Goal: Transaction & Acquisition: Book appointment/travel/reservation

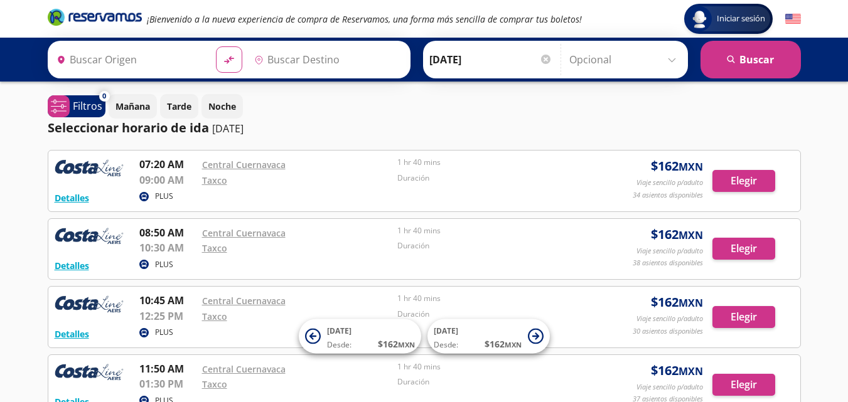
type input "[GEOGRAPHIC_DATA], [GEOGRAPHIC_DATA]"
type input "Taxco, [GEOGRAPHIC_DATA]"
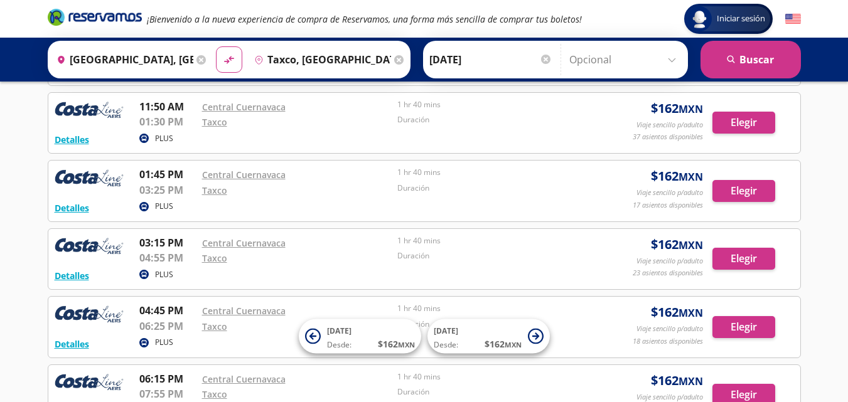
scroll to position [264, 0]
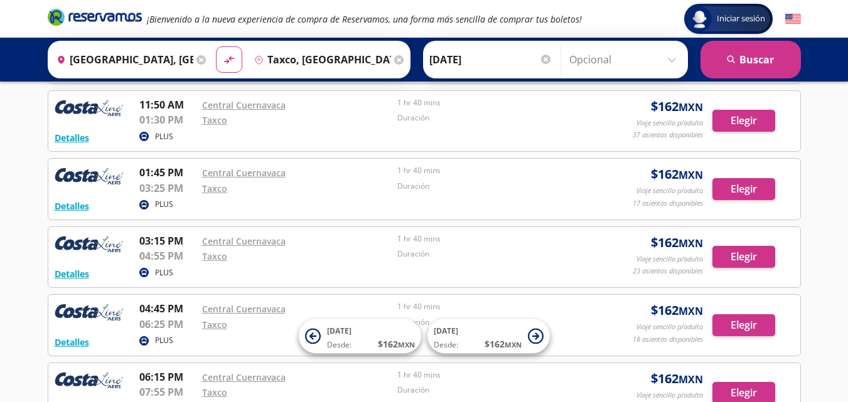
click at [457, 53] on input "[DATE]" at bounding box center [490, 59] width 123 height 31
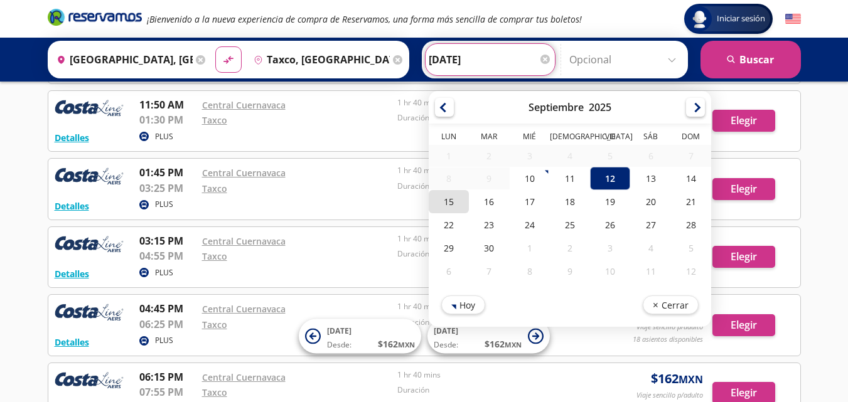
click at [458, 204] on div "15" at bounding box center [449, 201] width 40 height 23
type input "[DATE]"
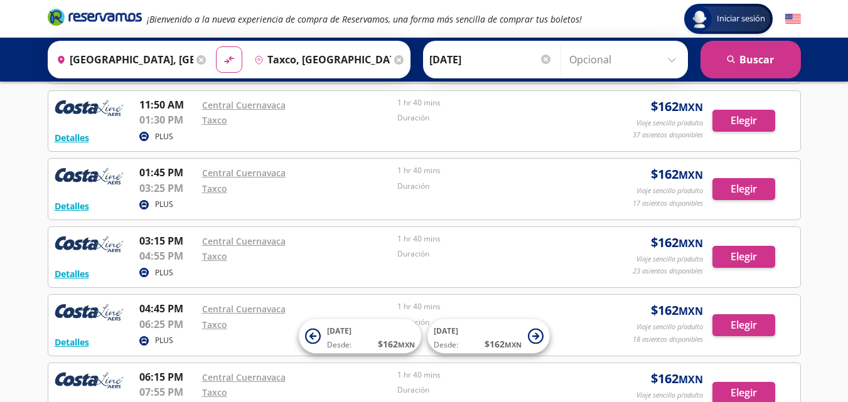
scroll to position [0, 0]
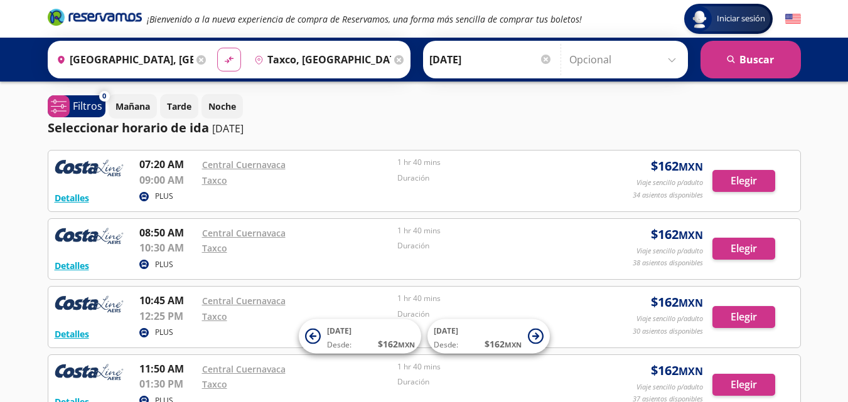
click at [230, 66] on button "material-symbols:compare-arrows-rounded" at bounding box center [229, 60] width 24 height 24
type input "Taxco, [GEOGRAPHIC_DATA]"
type input "[GEOGRAPHIC_DATA], [GEOGRAPHIC_DATA]"
click at [715, 59] on button "search [GEOGRAPHIC_DATA]" at bounding box center [751, 60] width 100 height 38
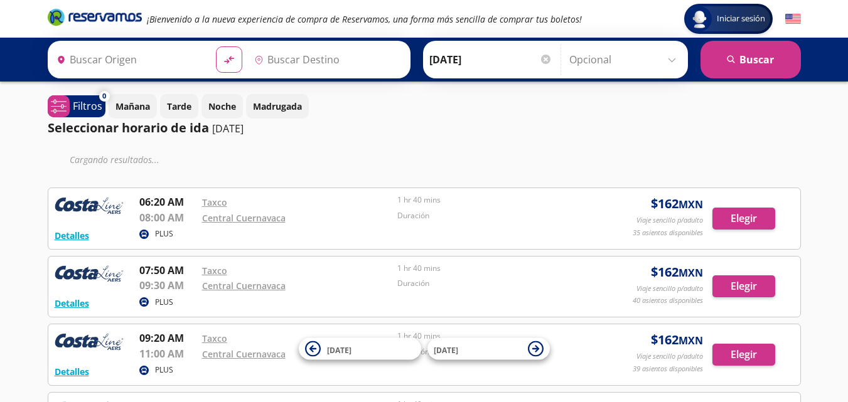
type input "Taxco, [GEOGRAPHIC_DATA]"
type input "[GEOGRAPHIC_DATA], [GEOGRAPHIC_DATA]"
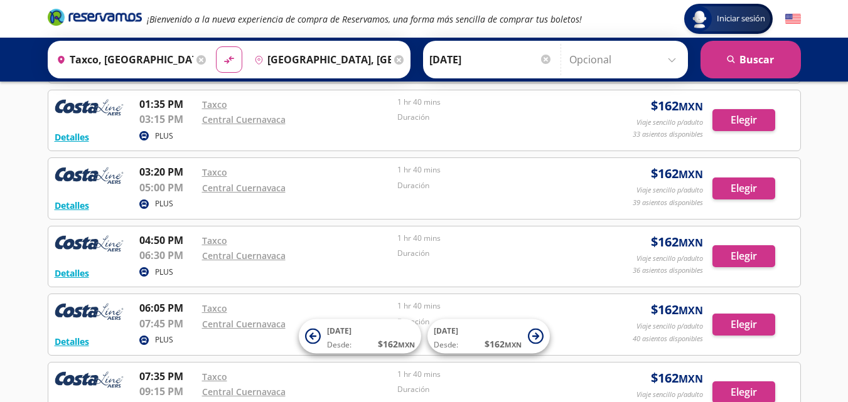
scroll to position [426, 0]
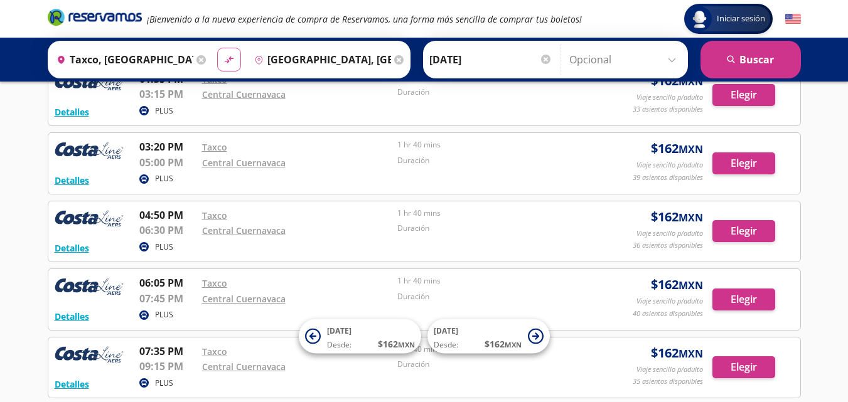
click at [228, 67] on button "material-symbols:compare-arrows-rounded" at bounding box center [229, 60] width 24 height 24
type input "[GEOGRAPHIC_DATA], [GEOGRAPHIC_DATA]"
type input "Taxco, [GEOGRAPHIC_DATA]"
click at [729, 67] on button "search [GEOGRAPHIC_DATA]" at bounding box center [751, 60] width 100 height 38
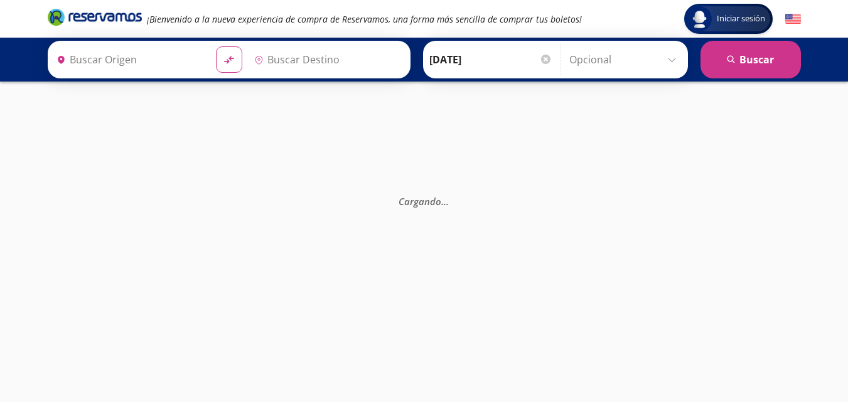
scroll to position [49, 0]
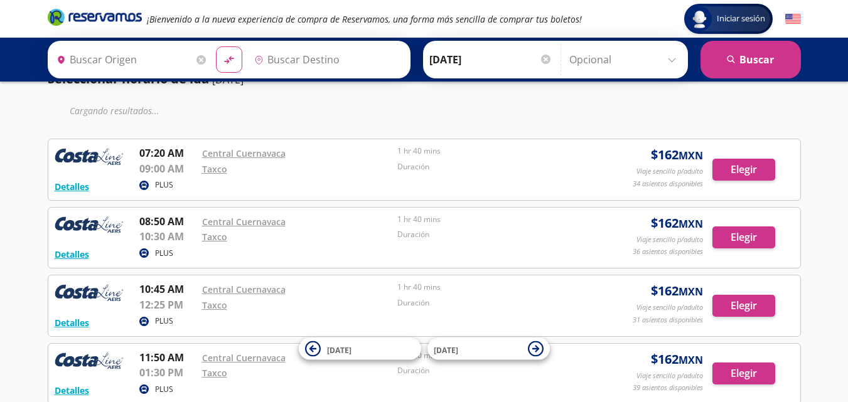
type input "[GEOGRAPHIC_DATA], [GEOGRAPHIC_DATA]"
type input "Taxco, [GEOGRAPHIC_DATA]"
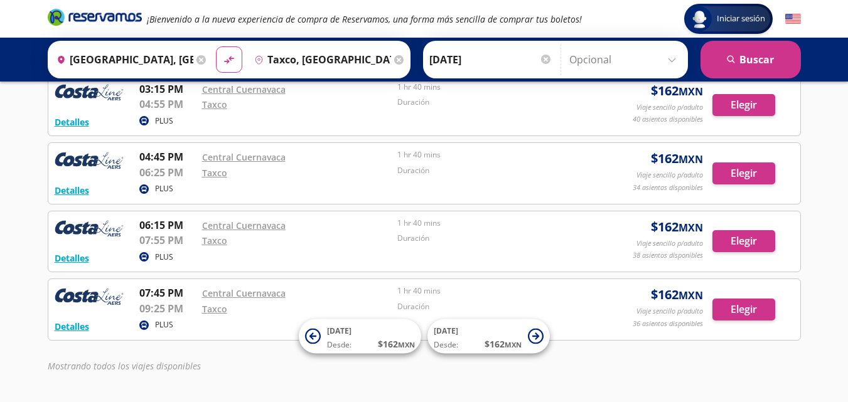
scroll to position [441, 0]
